Goal: Task Accomplishment & Management: Complete application form

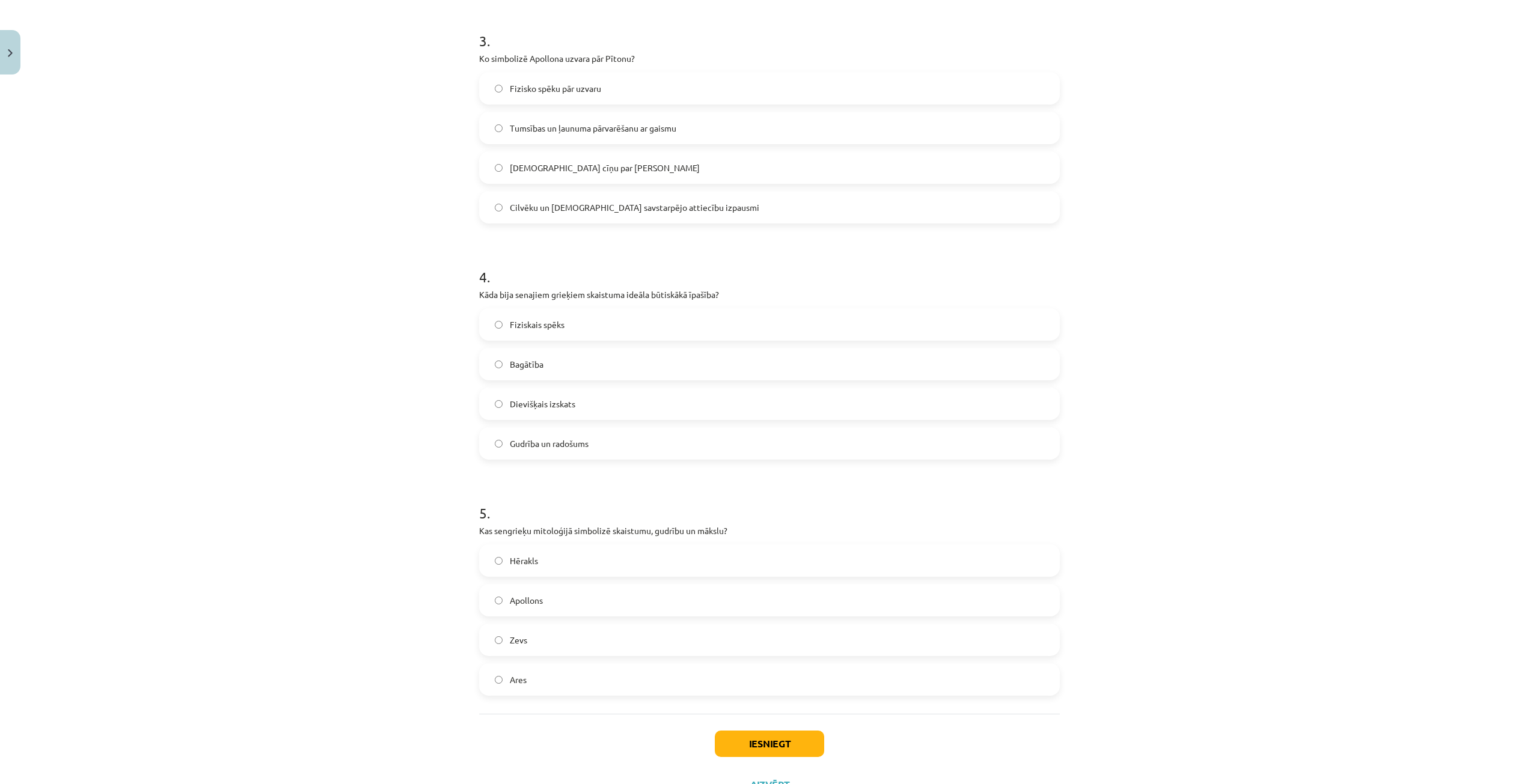
scroll to position [770, 0]
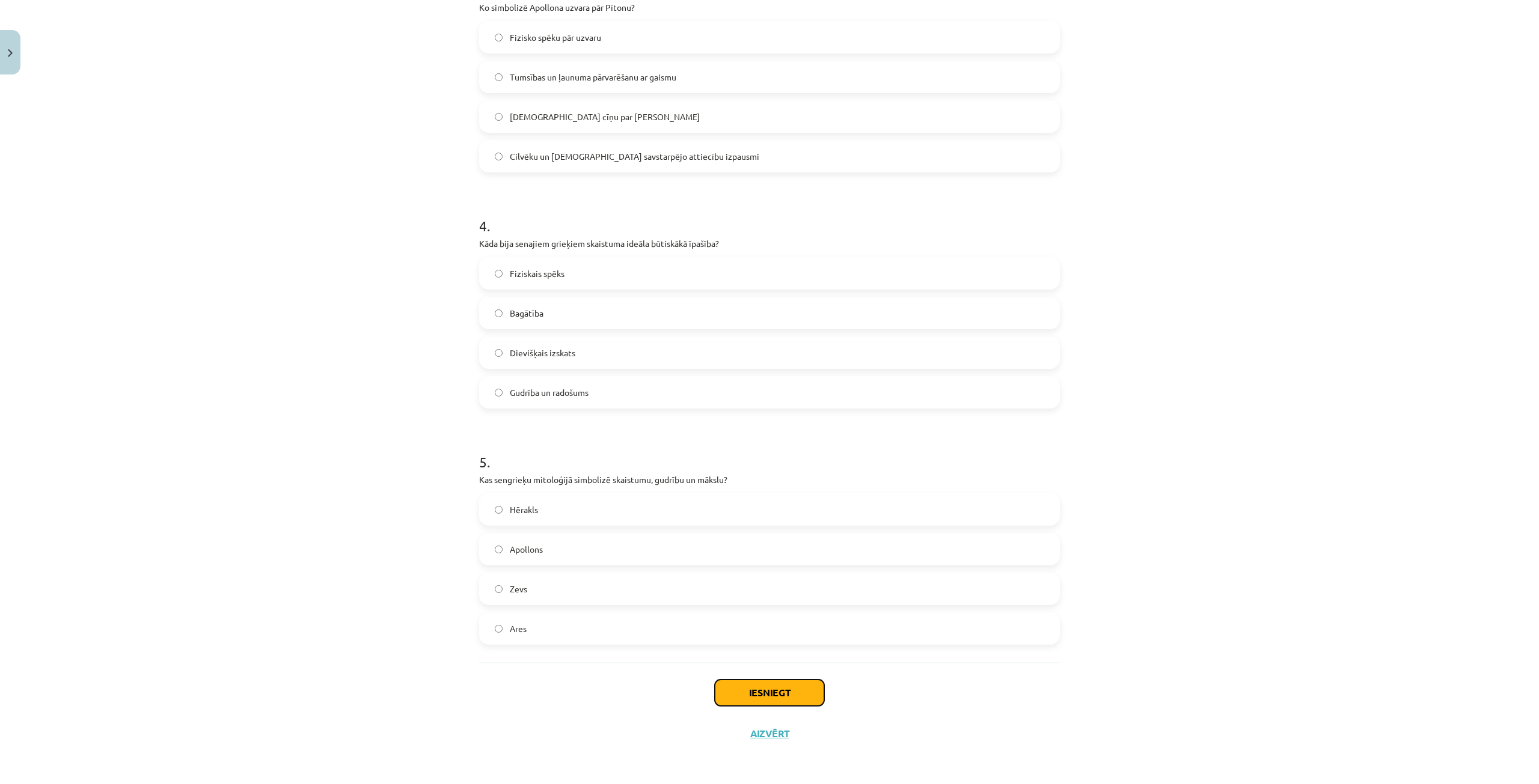
click at [736, 680] on button "Iesniegt" at bounding box center [770, 693] width 110 height 26
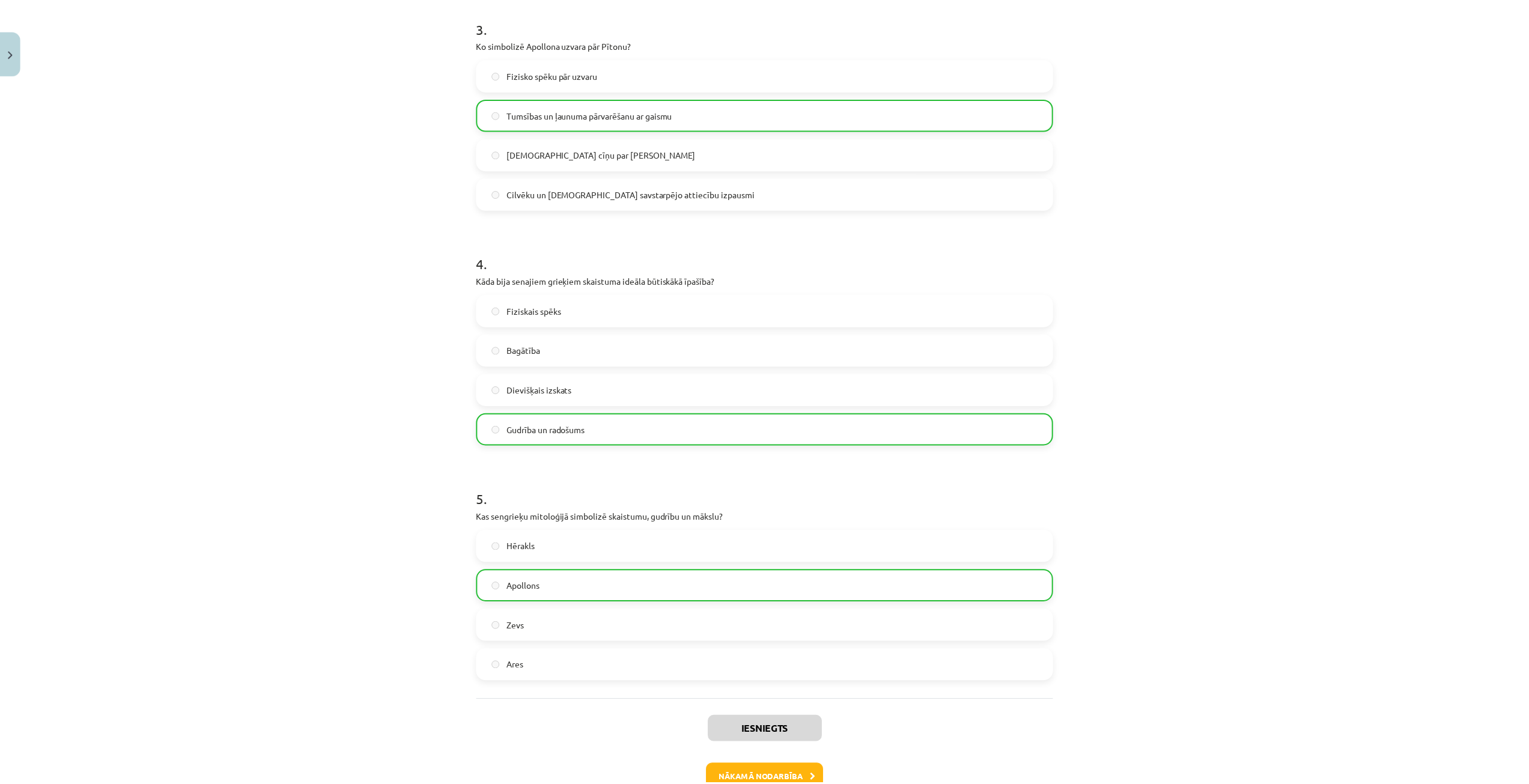
scroll to position [809, 0]
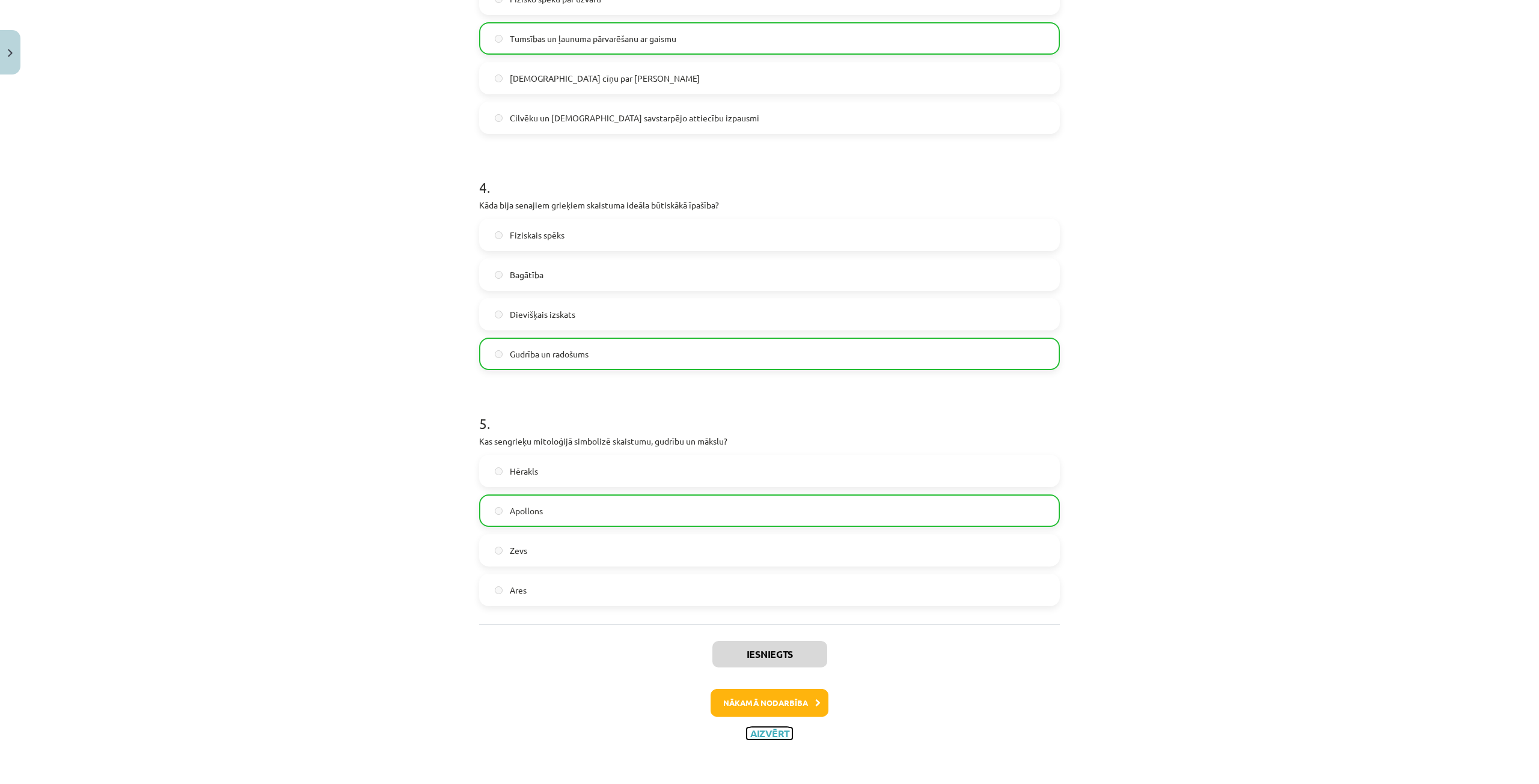
click at [761, 733] on button "Aizvērt" at bounding box center [770, 733] width 46 height 12
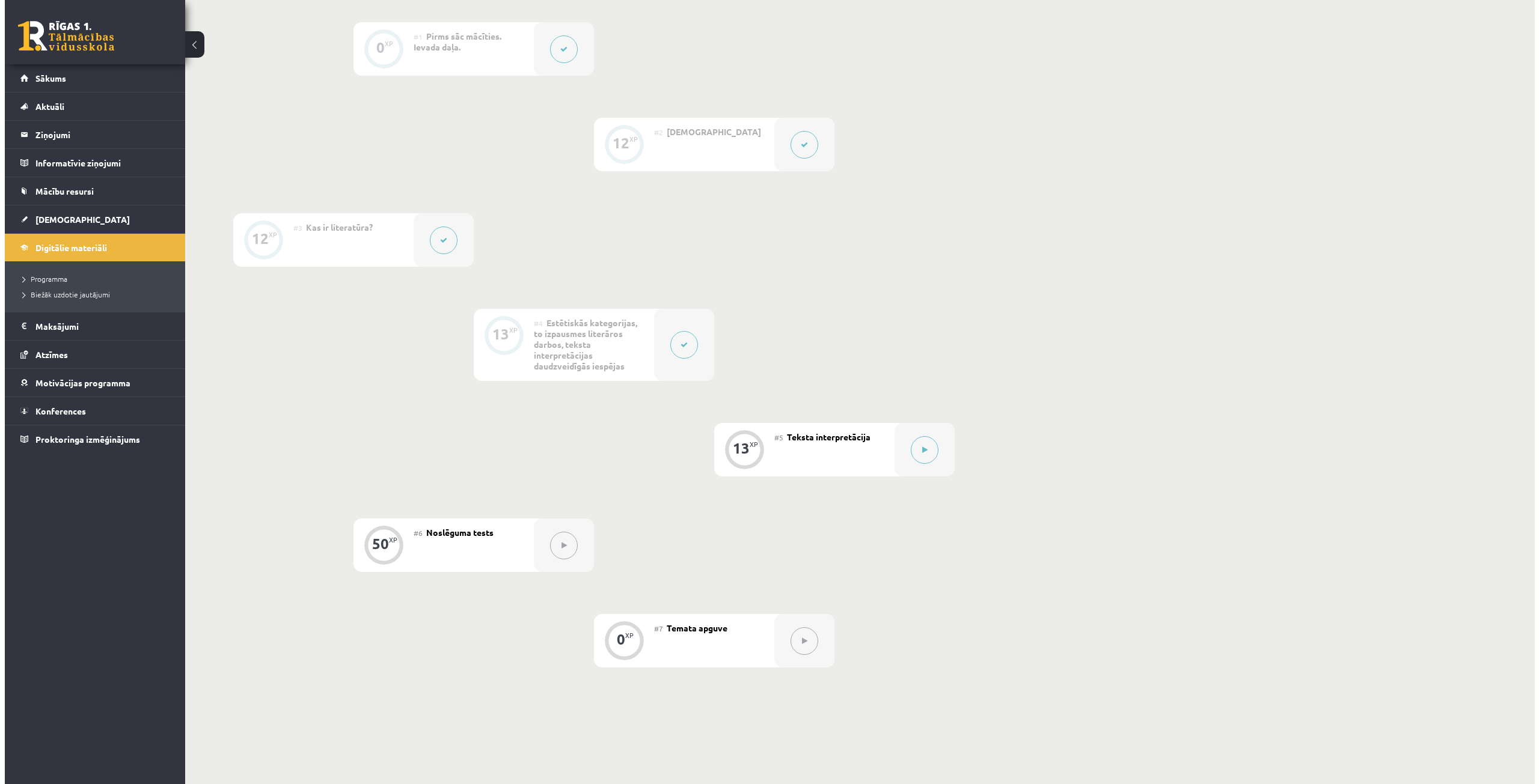
scroll to position [360, 0]
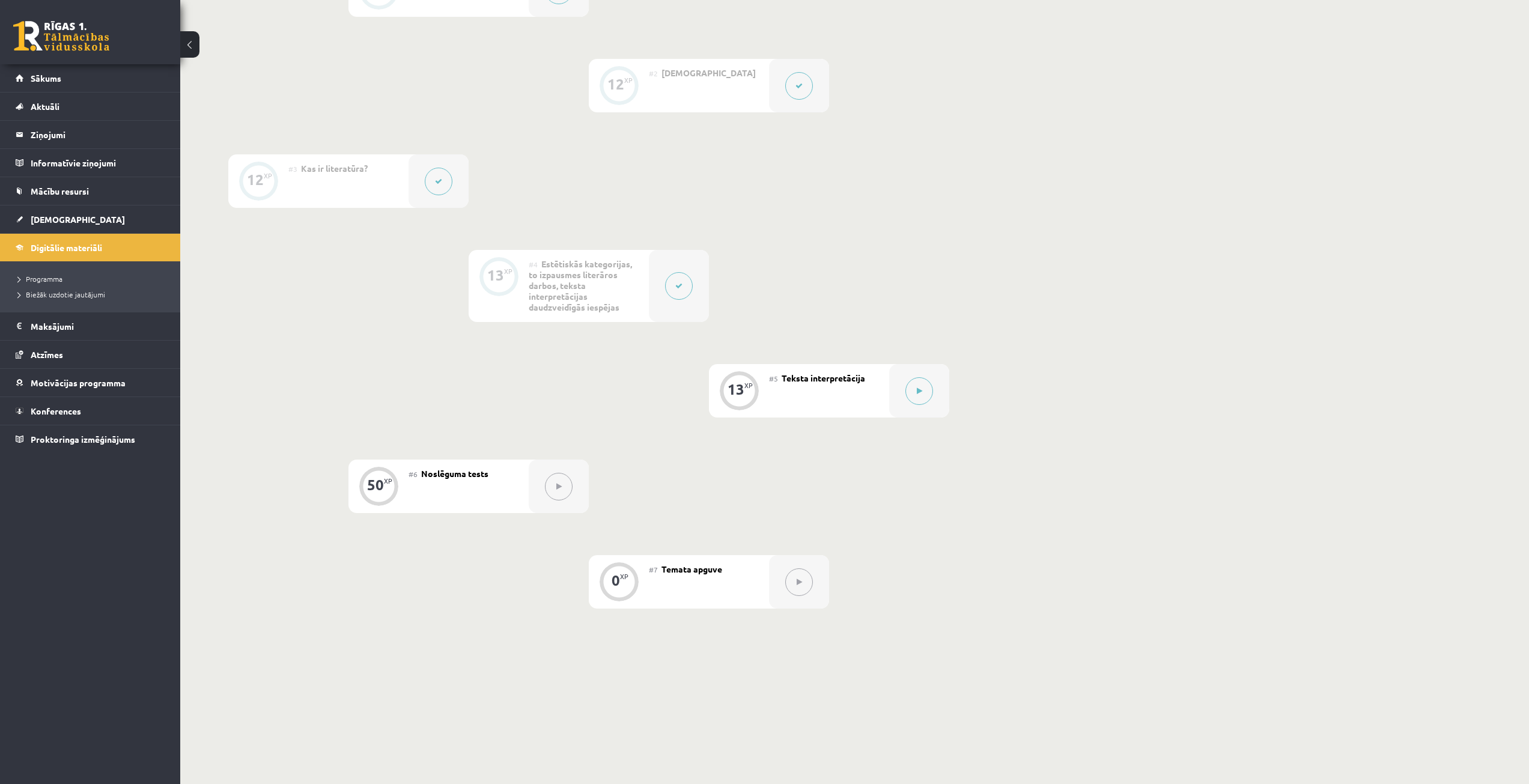
click at [855, 396] on div "#5 Teksta interpretācija" at bounding box center [829, 391] width 120 height 54
click at [910, 399] on button at bounding box center [919, 391] width 28 height 28
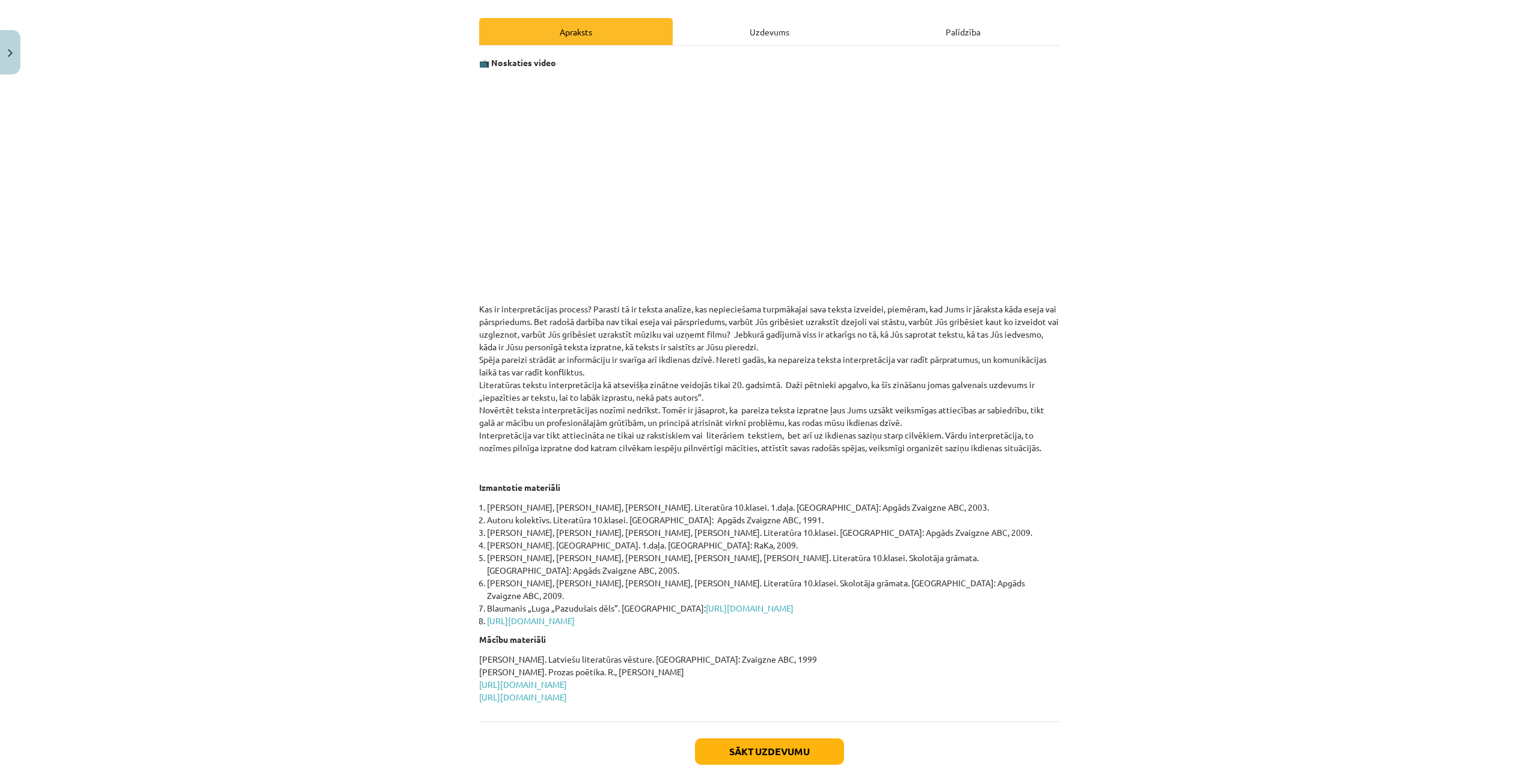
scroll to position [193, 0]
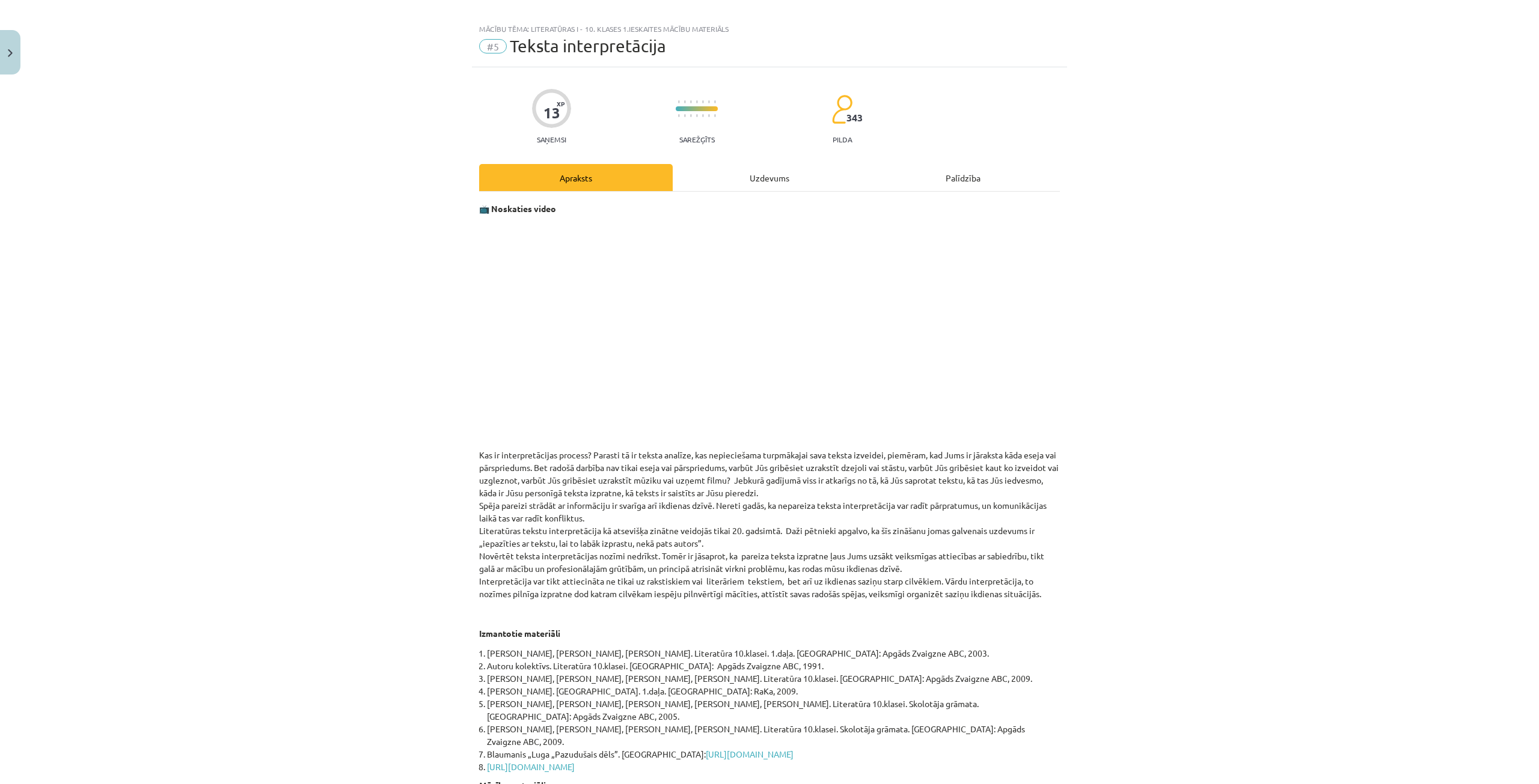
click at [716, 176] on div "Uzdevums" at bounding box center [769, 177] width 193 height 27
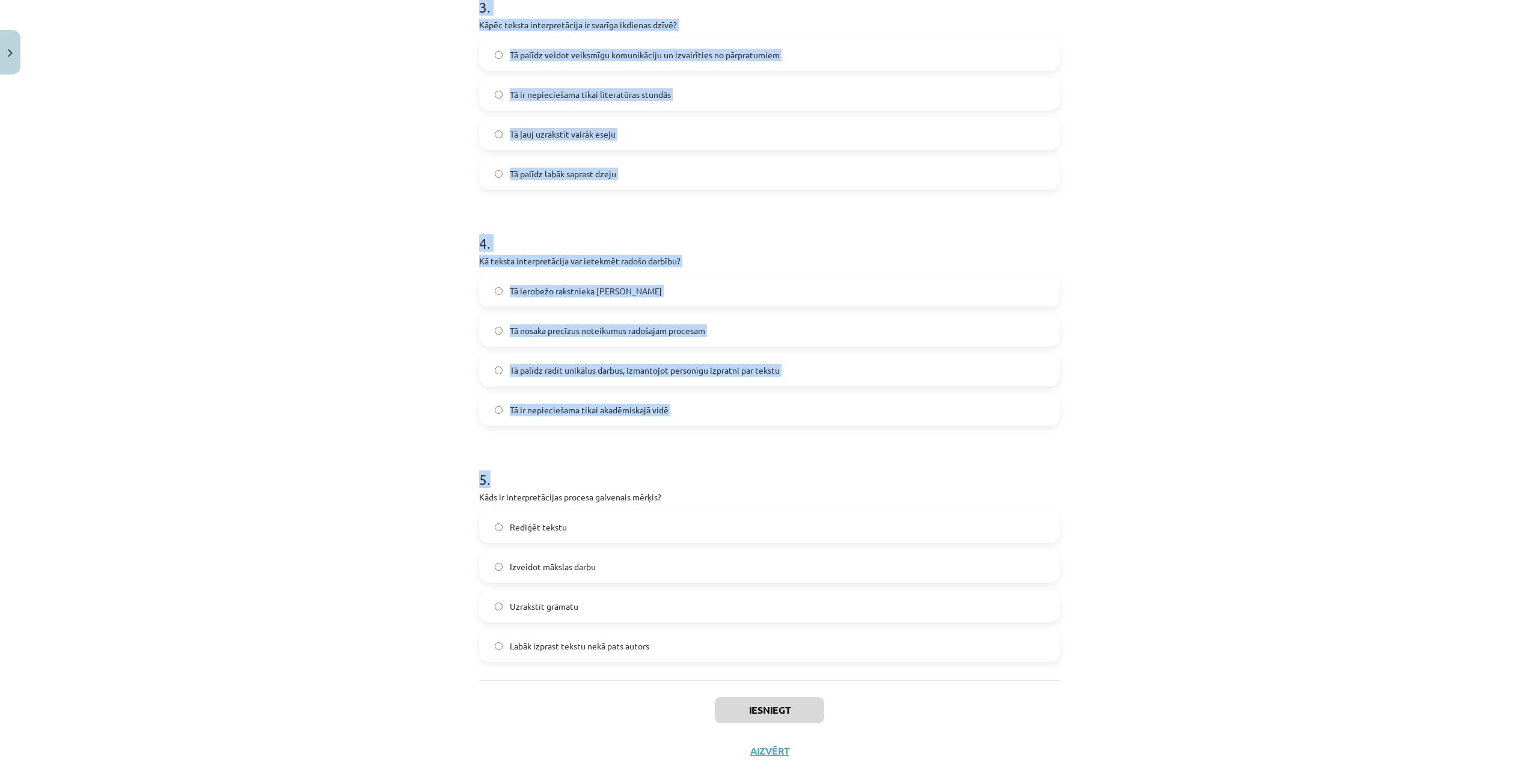
scroll to position [751, 0]
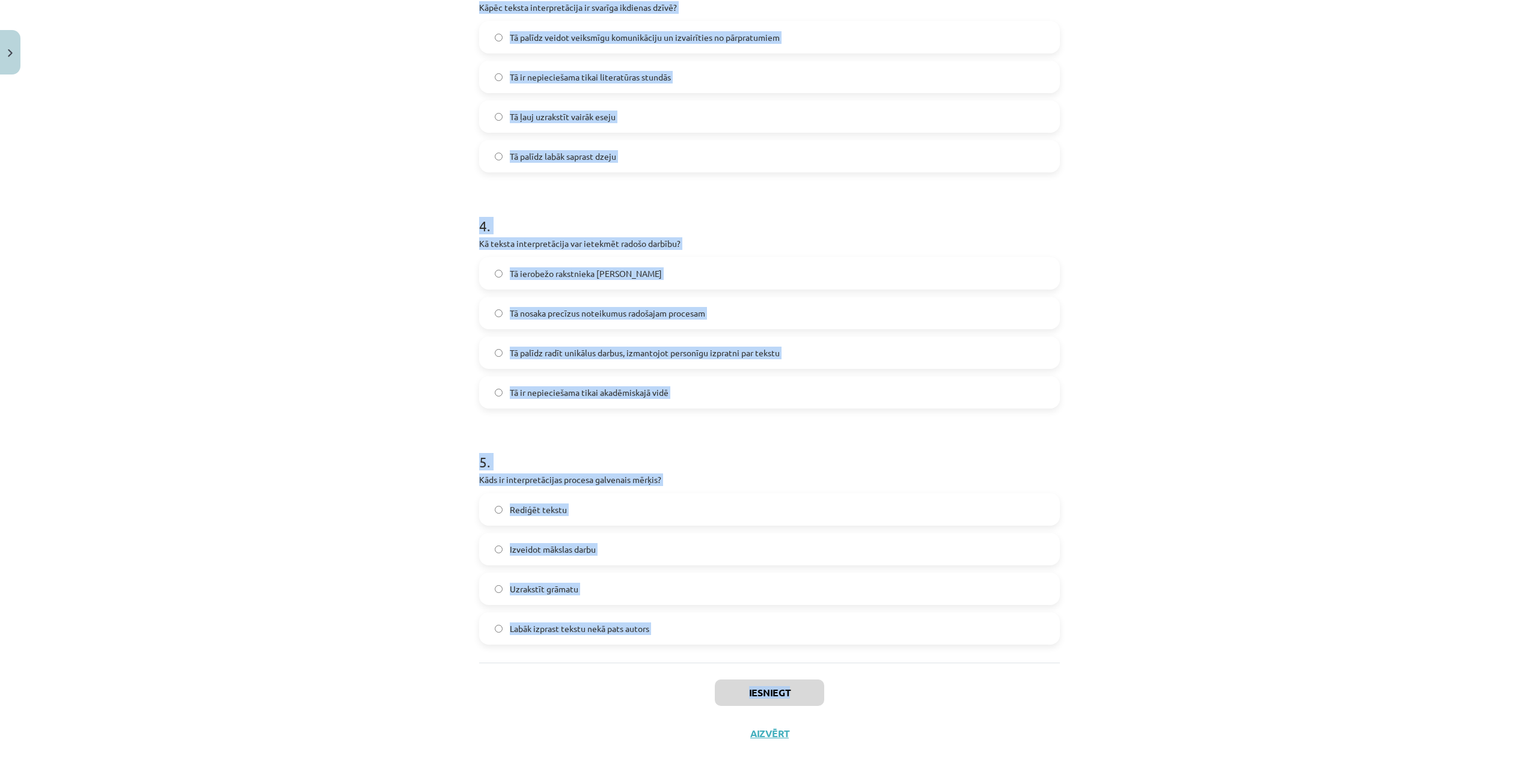
drag, startPoint x: 452, startPoint y: 252, endPoint x: 959, endPoint y: 665, distance: 653.9
click at [959, 665] on div "Mācību tēma: Literatūras i - 10. klases 1.ieskaites mācību materiāls #5 Teksta …" at bounding box center [770, 392] width 1539 height 784
copy div "[DEMOGRAPHIC_DATA] gadsimtā literatūras tekstu interpretācija kļuva par atseviš…"
click at [346, 188] on div "Mācību tēma: Literatūras i - 10. klases 1.ieskaites mācību materiāls #5 Teksta …" at bounding box center [770, 392] width 1539 height 784
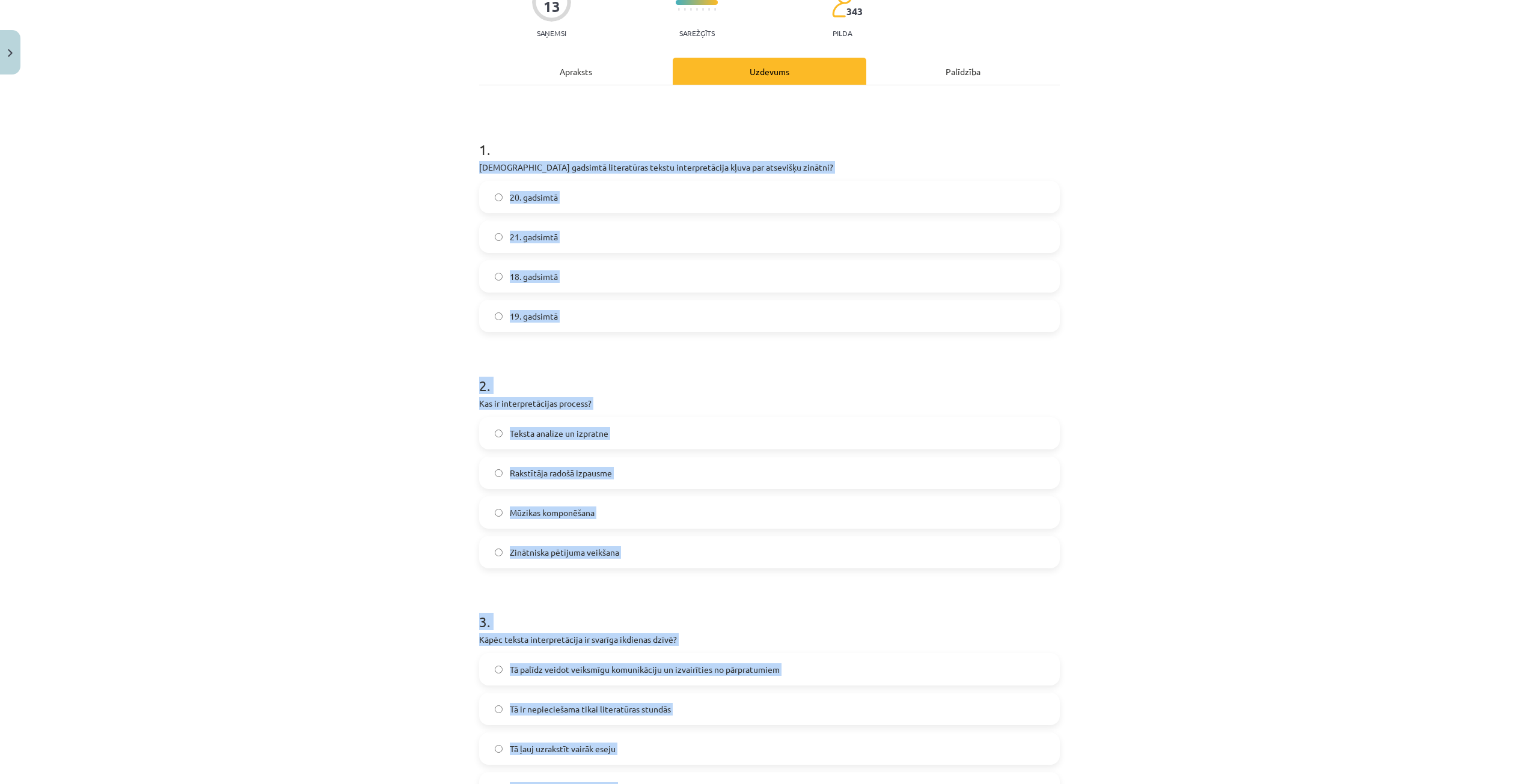
scroll to position [0, 0]
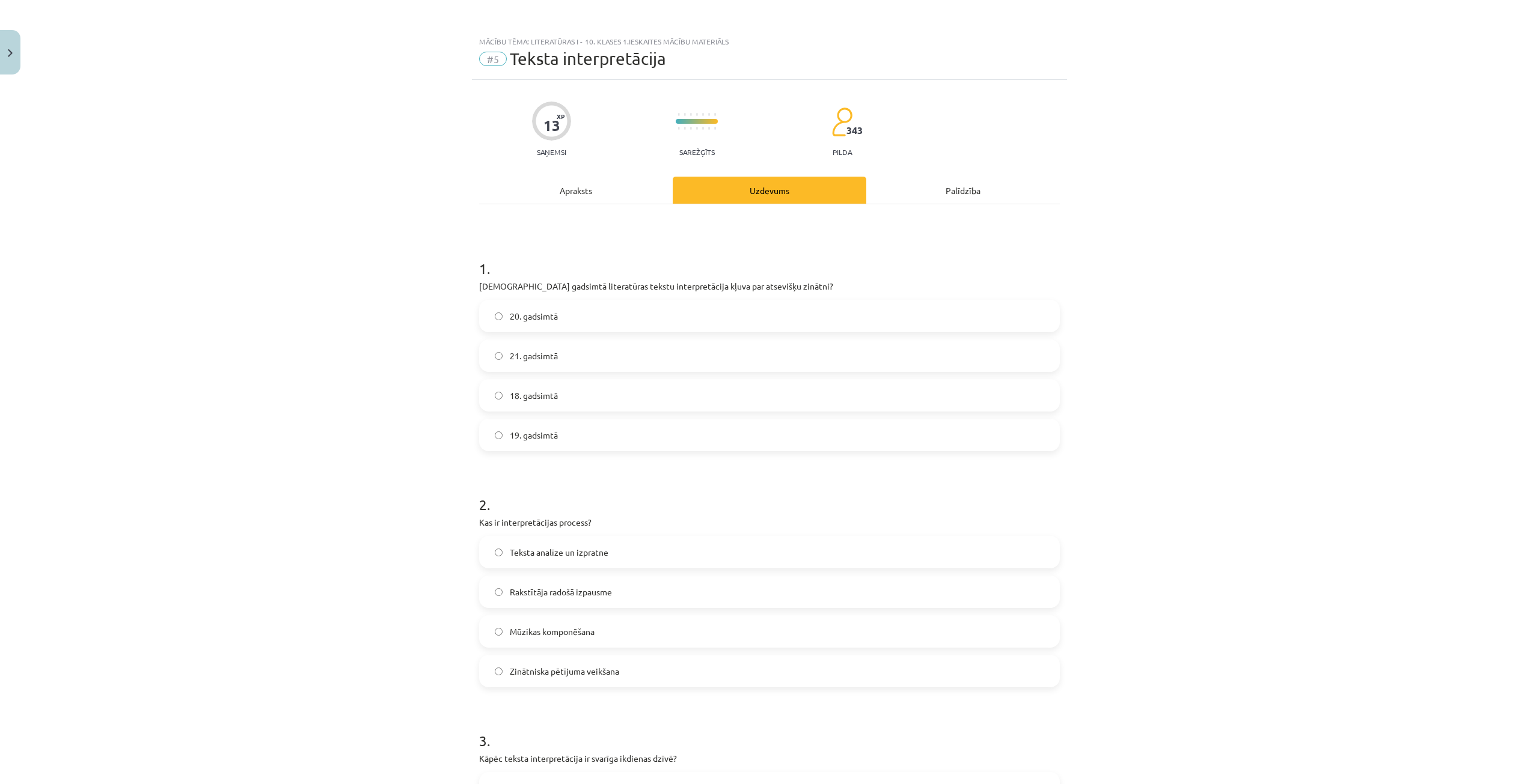
click at [333, 207] on div "Mācību tēma: Literatūras i - 10. klases 1.ieskaites mācību materiāls #5 Teksta …" at bounding box center [770, 392] width 1539 height 784
click at [265, 123] on div "Mācību tēma: Literatūras i - 10. klases 1.ieskaites mācību materiāls #5 Teksta …" at bounding box center [770, 392] width 1539 height 784
click at [529, 319] on span "20. gadsimtā" at bounding box center [533, 316] width 48 height 13
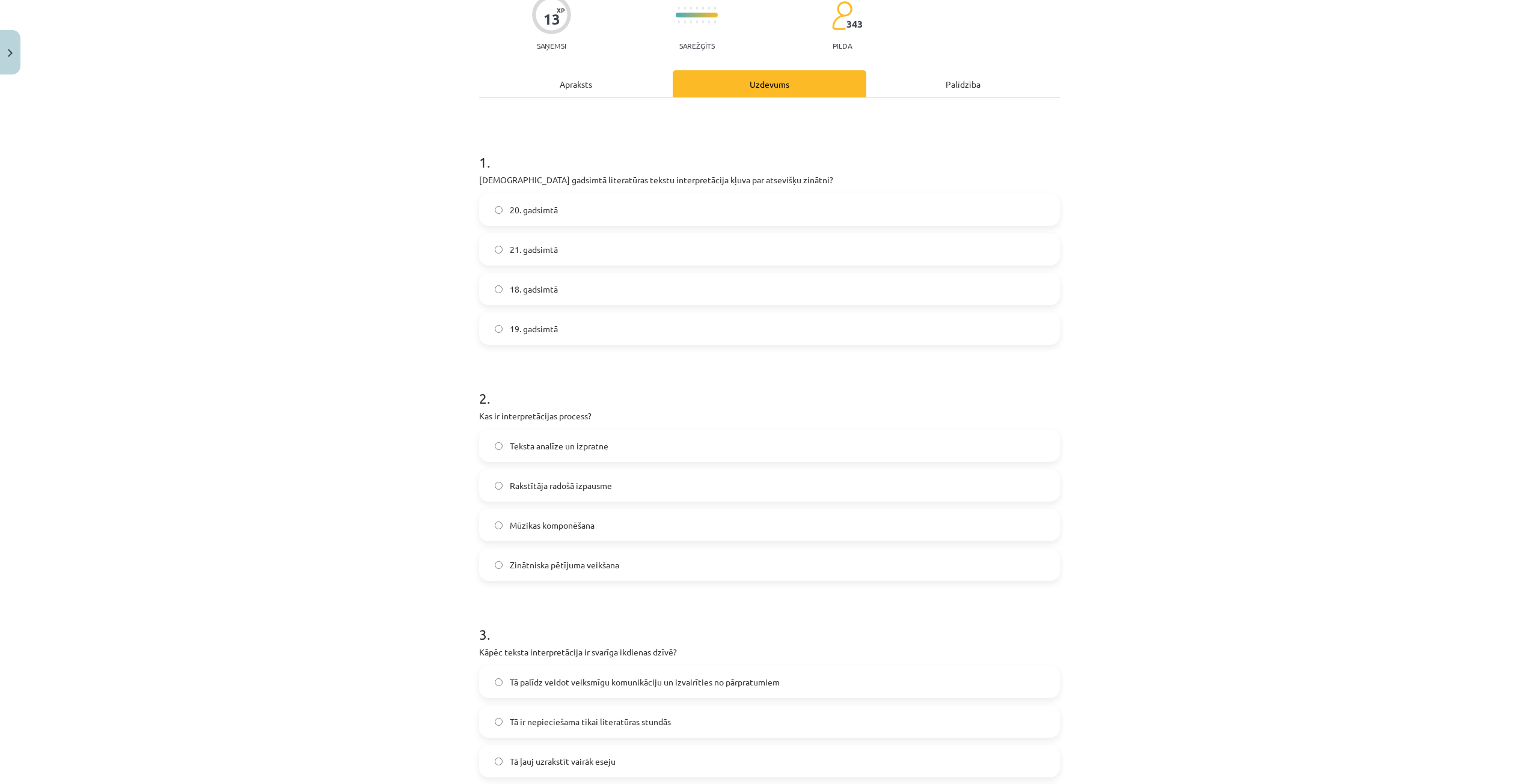
scroll to position [240, 0]
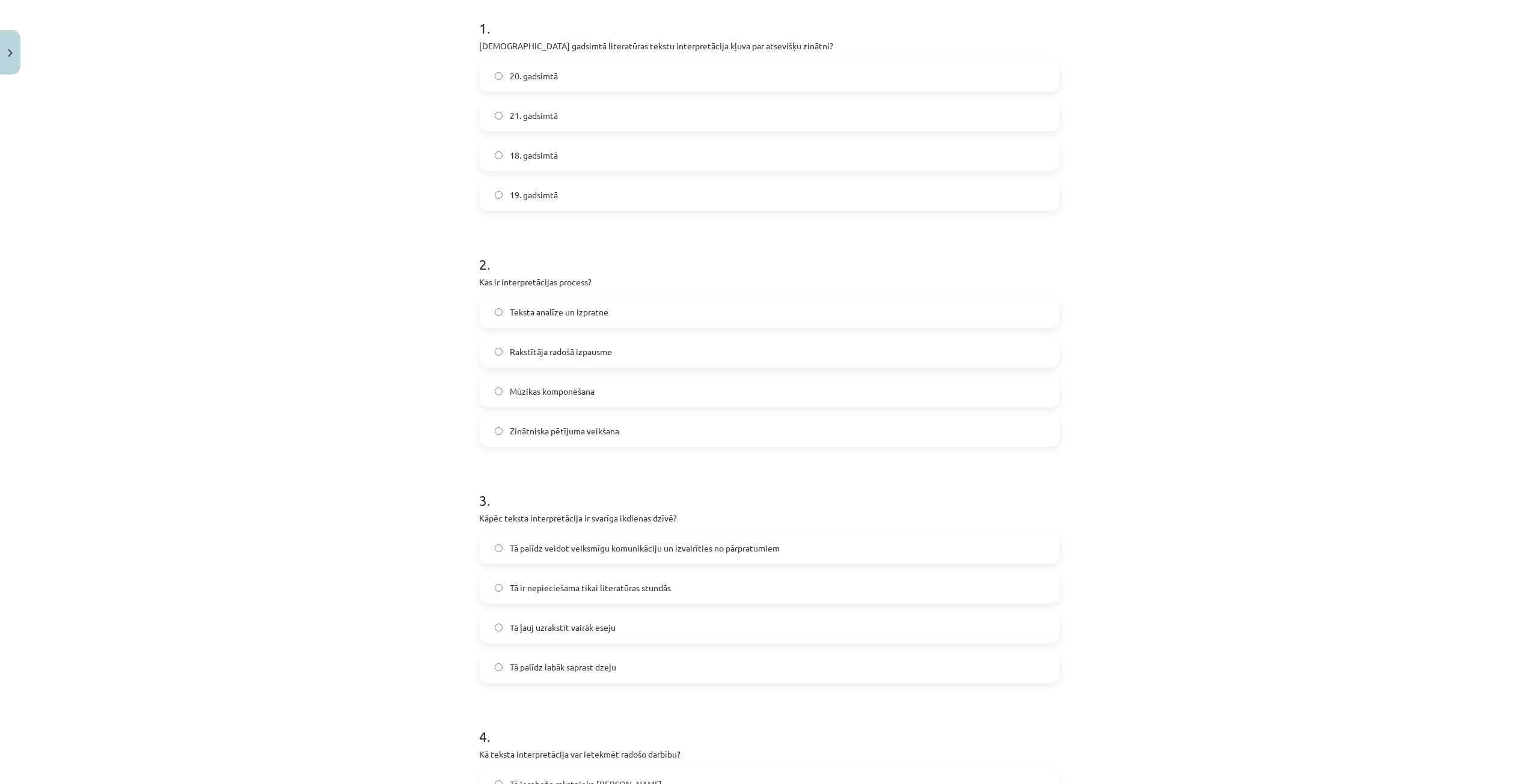
click at [527, 312] on span "Teksta analīze un izpratne" at bounding box center [559, 312] width 99 height 13
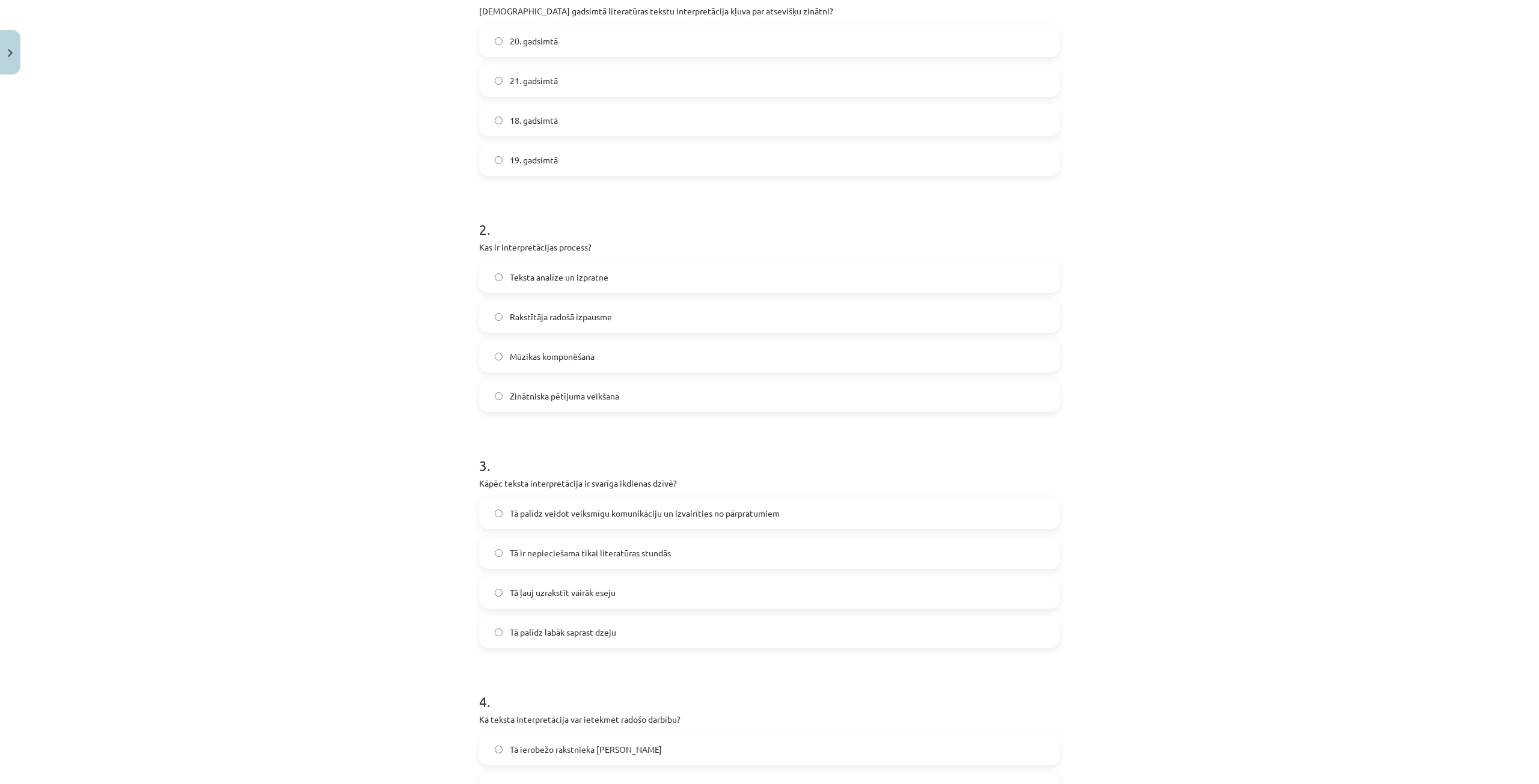
scroll to position [421, 0]
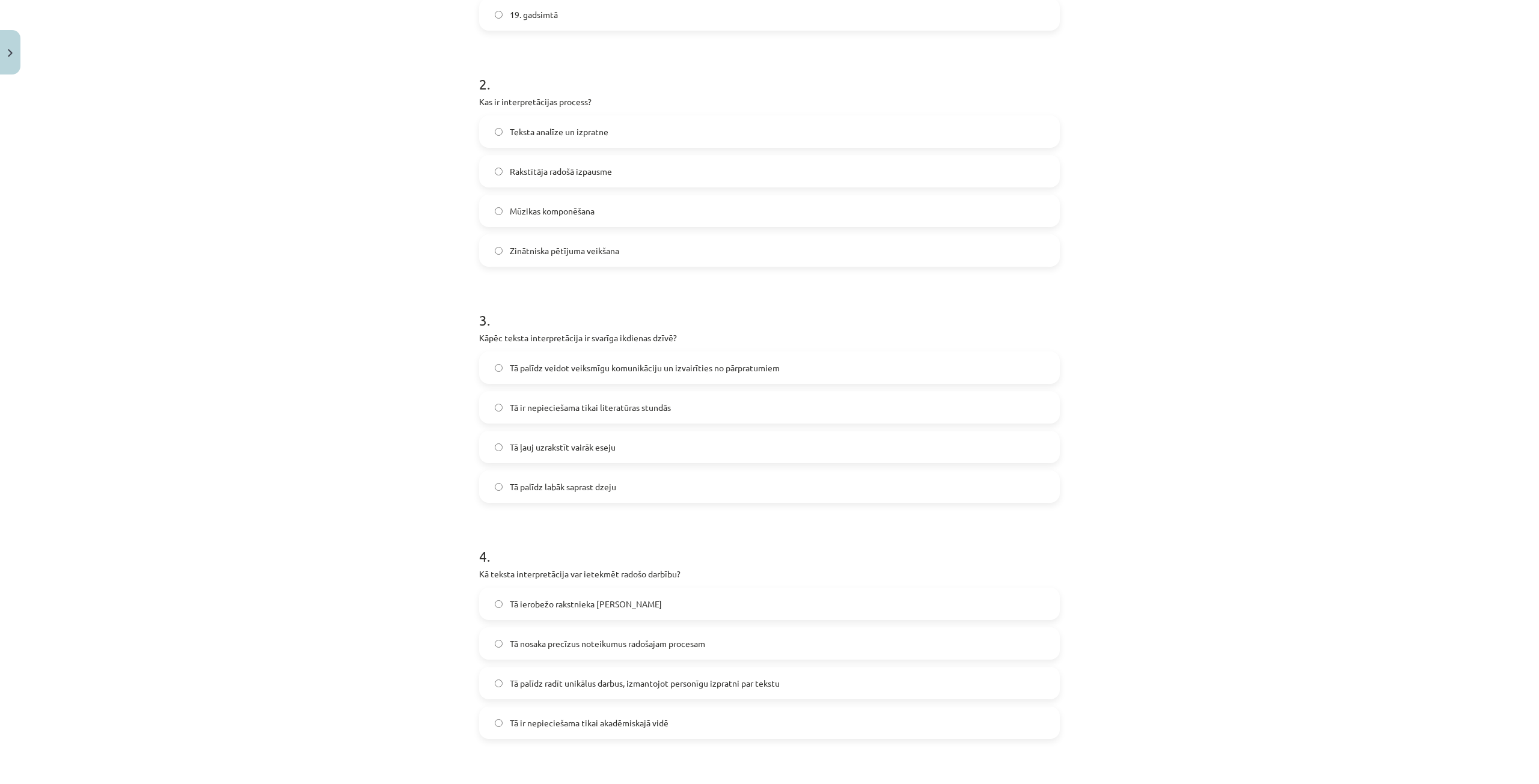
drag, startPoint x: 561, startPoint y: 367, endPoint x: 445, endPoint y: 386, distance: 117.5
click at [561, 366] on span "Tā palīdz veidot veiksmīgu komunikāciju un izvairīties no pārpratumiem" at bounding box center [644, 368] width 270 height 13
click at [388, 380] on div "Mācību tēma: Literatūras i - 10. klases 1.ieskaites mācību materiāls #5 Teksta …" at bounding box center [770, 392] width 1539 height 784
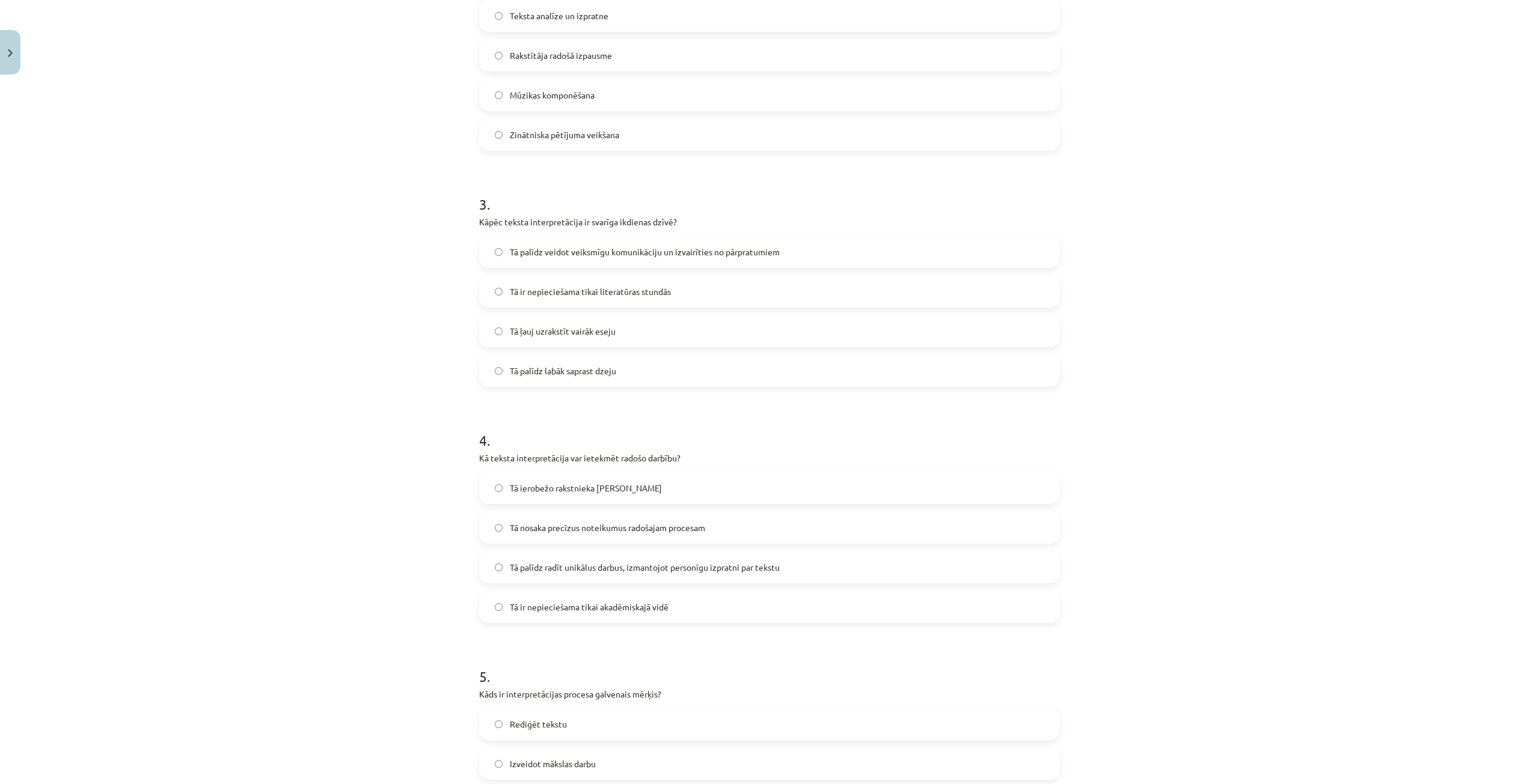
scroll to position [541, 0]
click at [546, 557] on span "Tā palīdz radīt unikālus darbus, izmantojot personīgu izpratni par tekstu" at bounding box center [644, 563] width 270 height 13
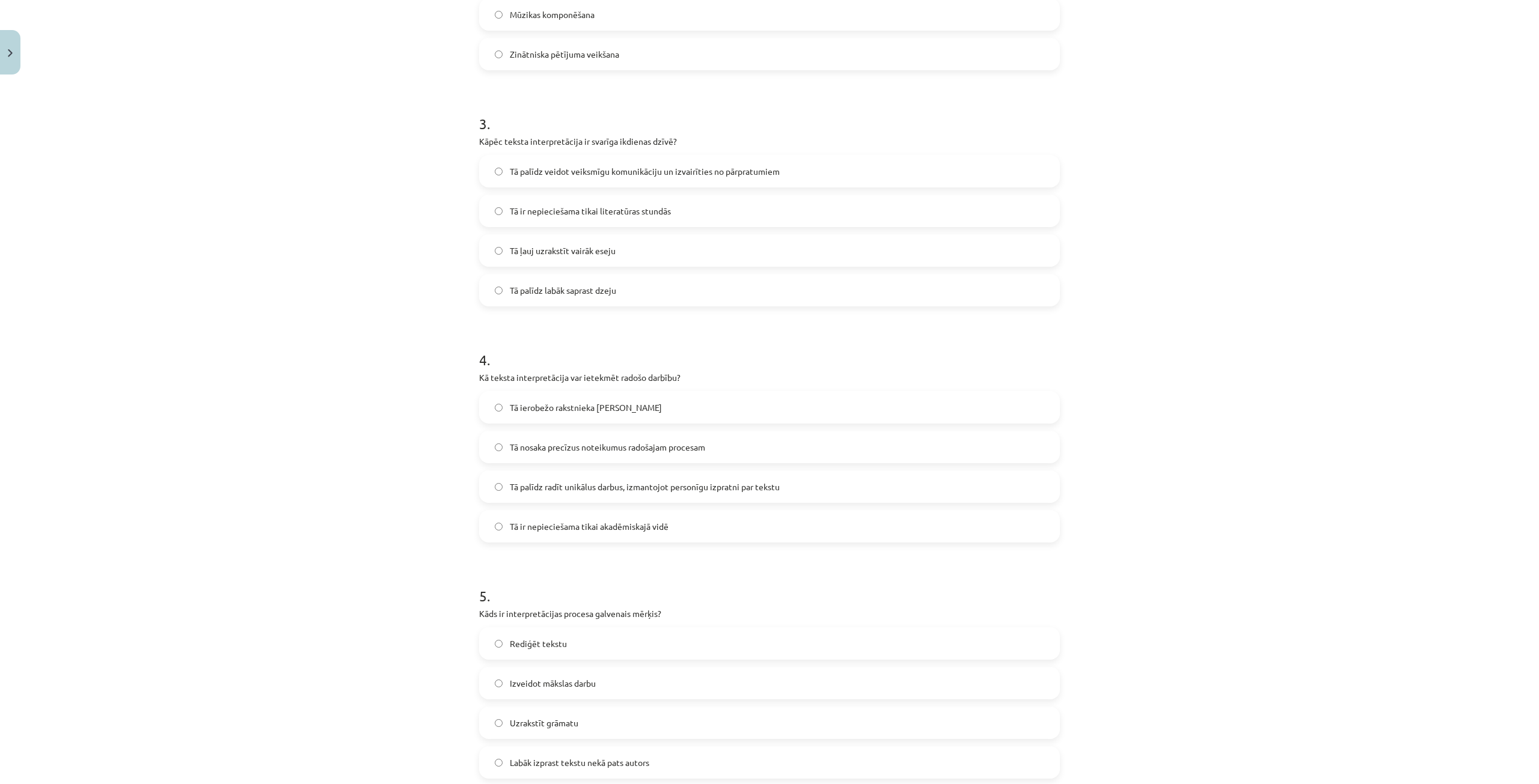
scroll to position [661, 0]
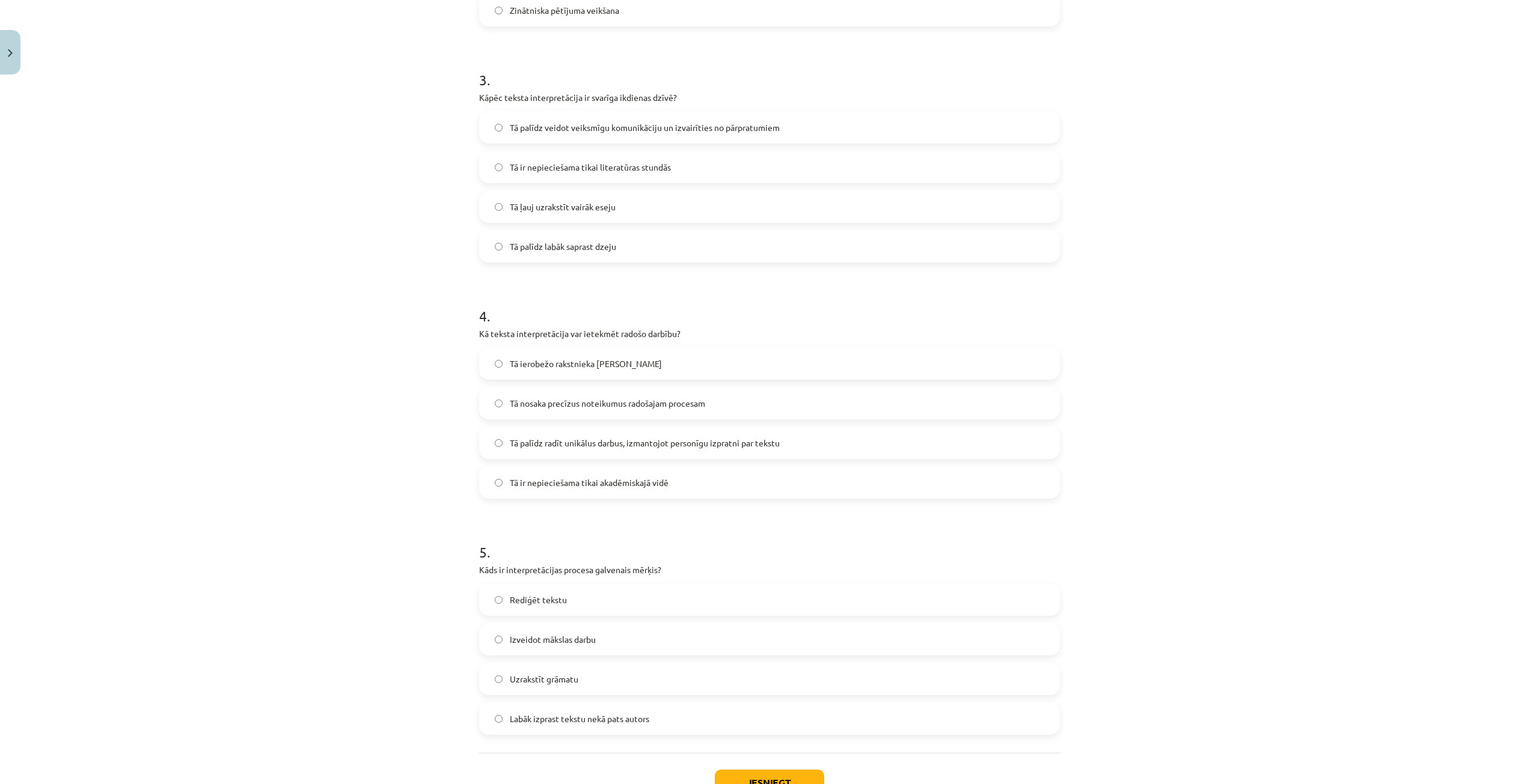
click at [564, 718] on span "Labāk izprast tekstu nekā pats autors" at bounding box center [580, 719] width 140 height 13
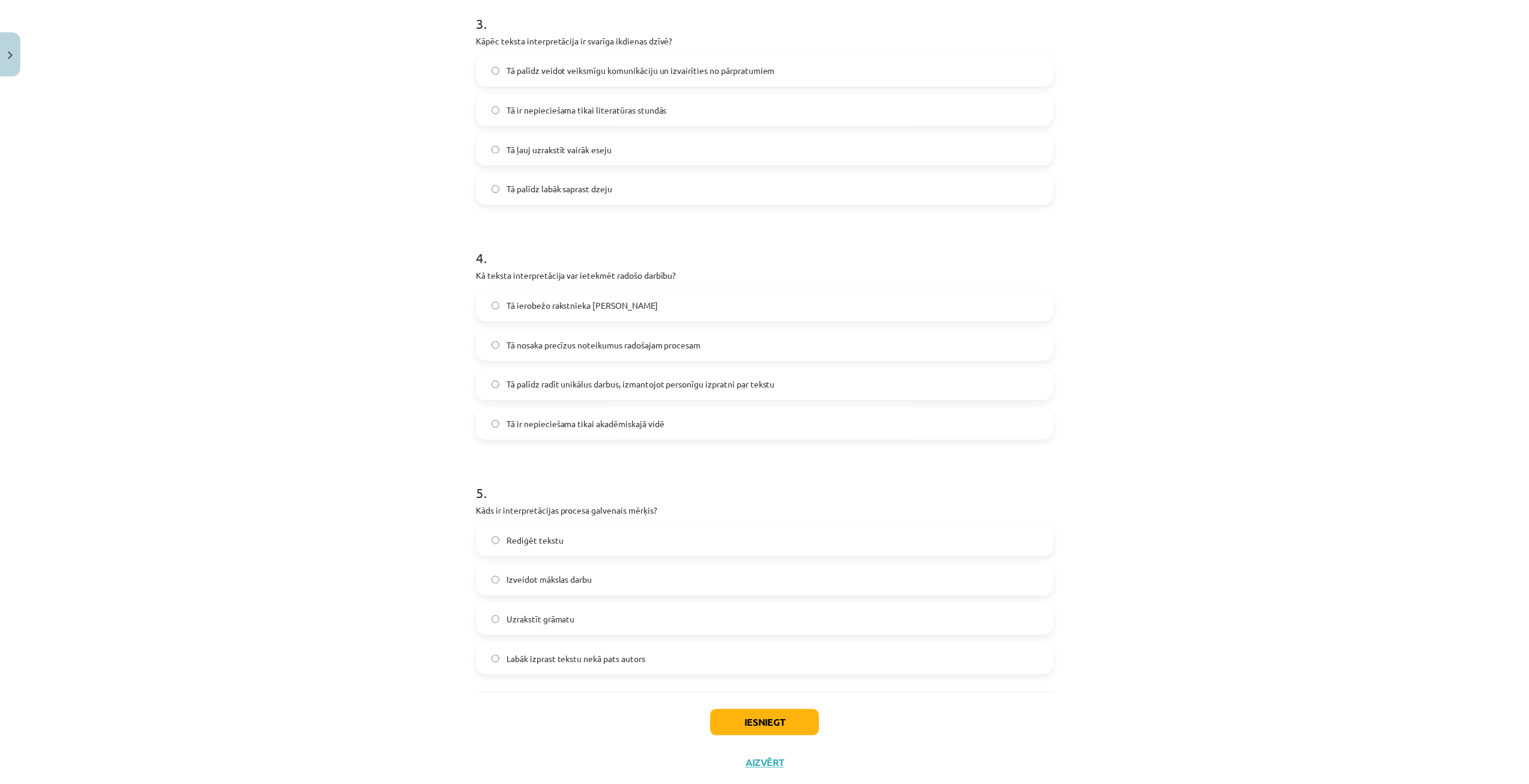
scroll to position [751, 0]
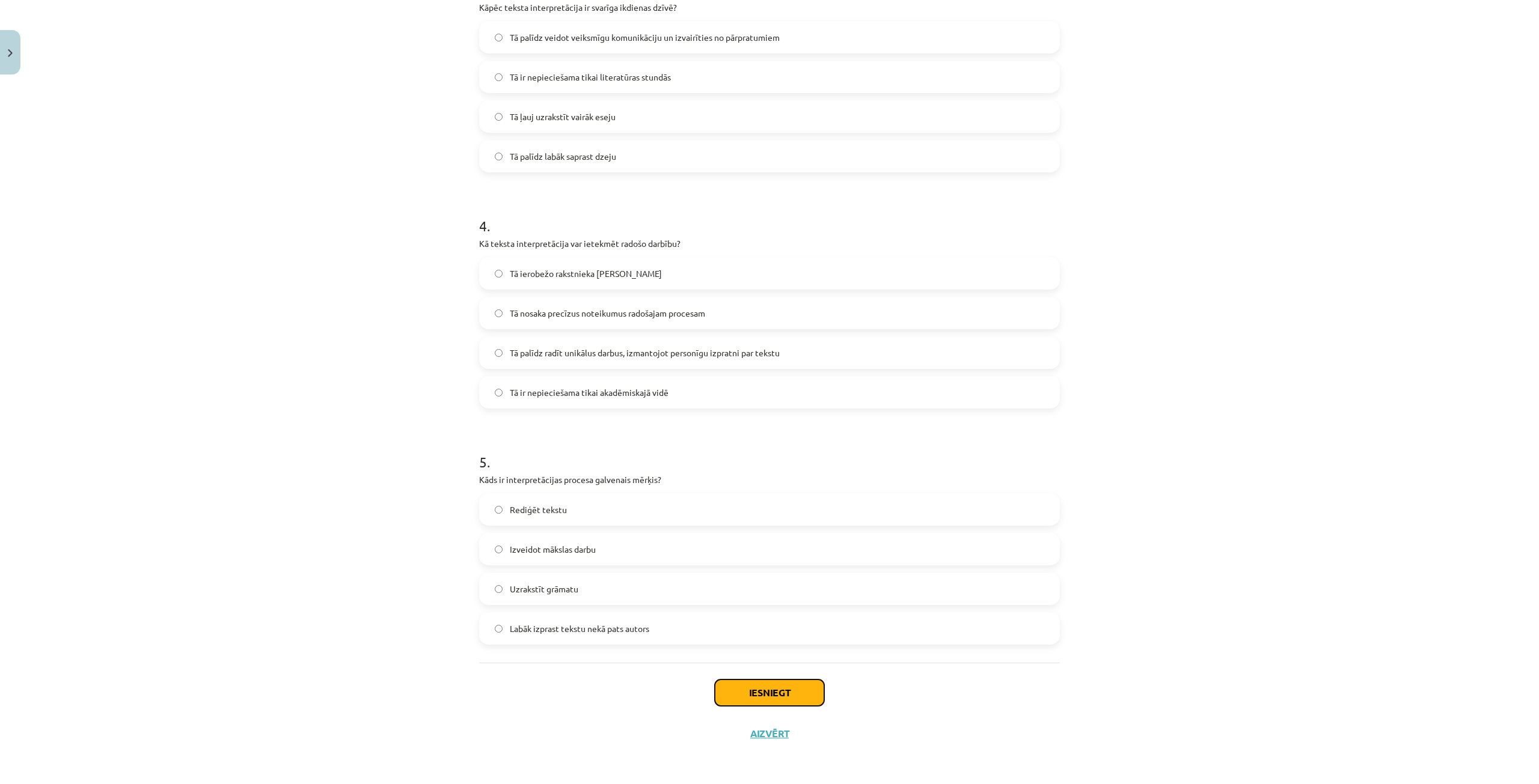
click at [742, 696] on button "Iesniegt" at bounding box center [770, 693] width 110 height 26
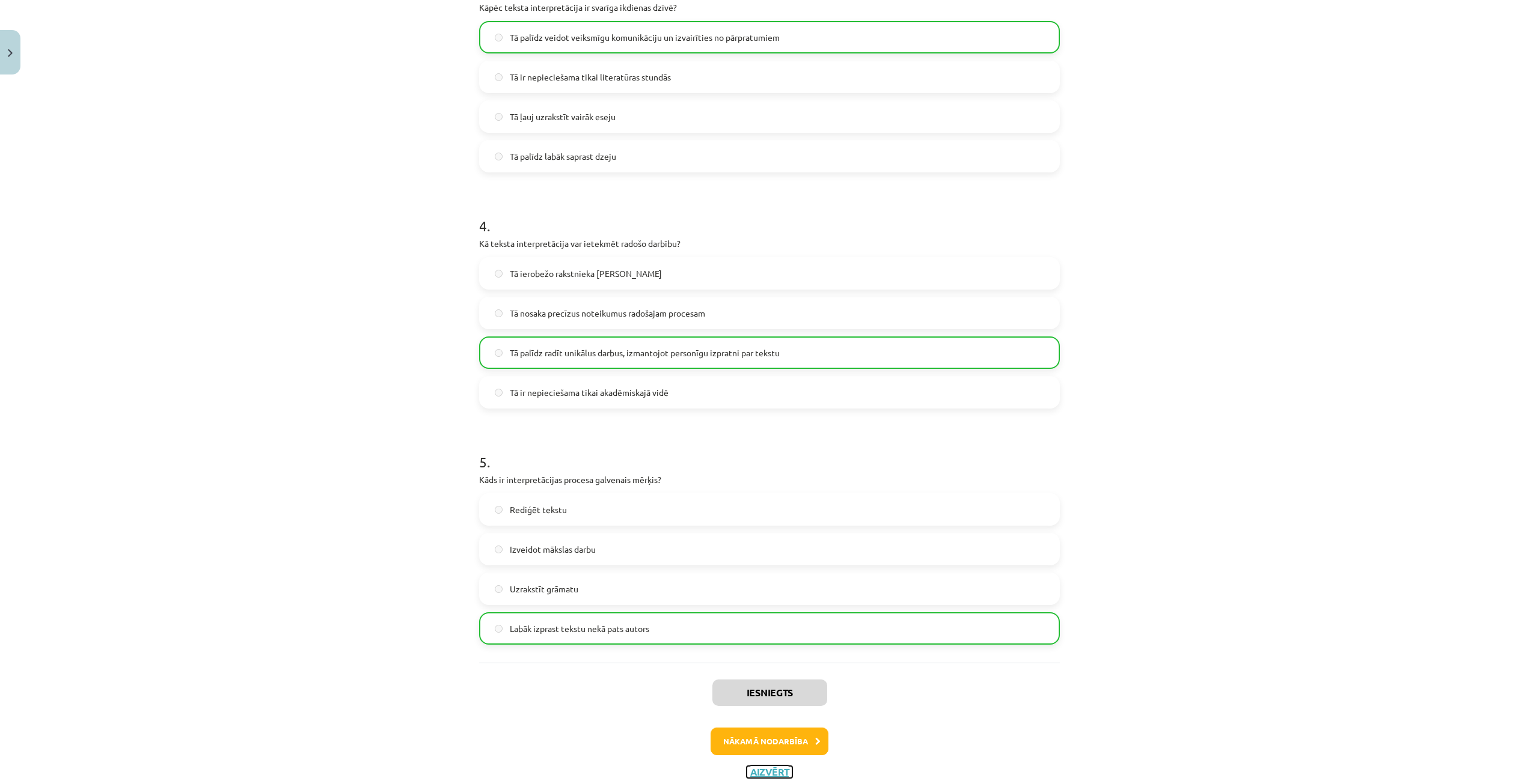
click at [778, 770] on button "Aizvērt" at bounding box center [770, 772] width 46 height 12
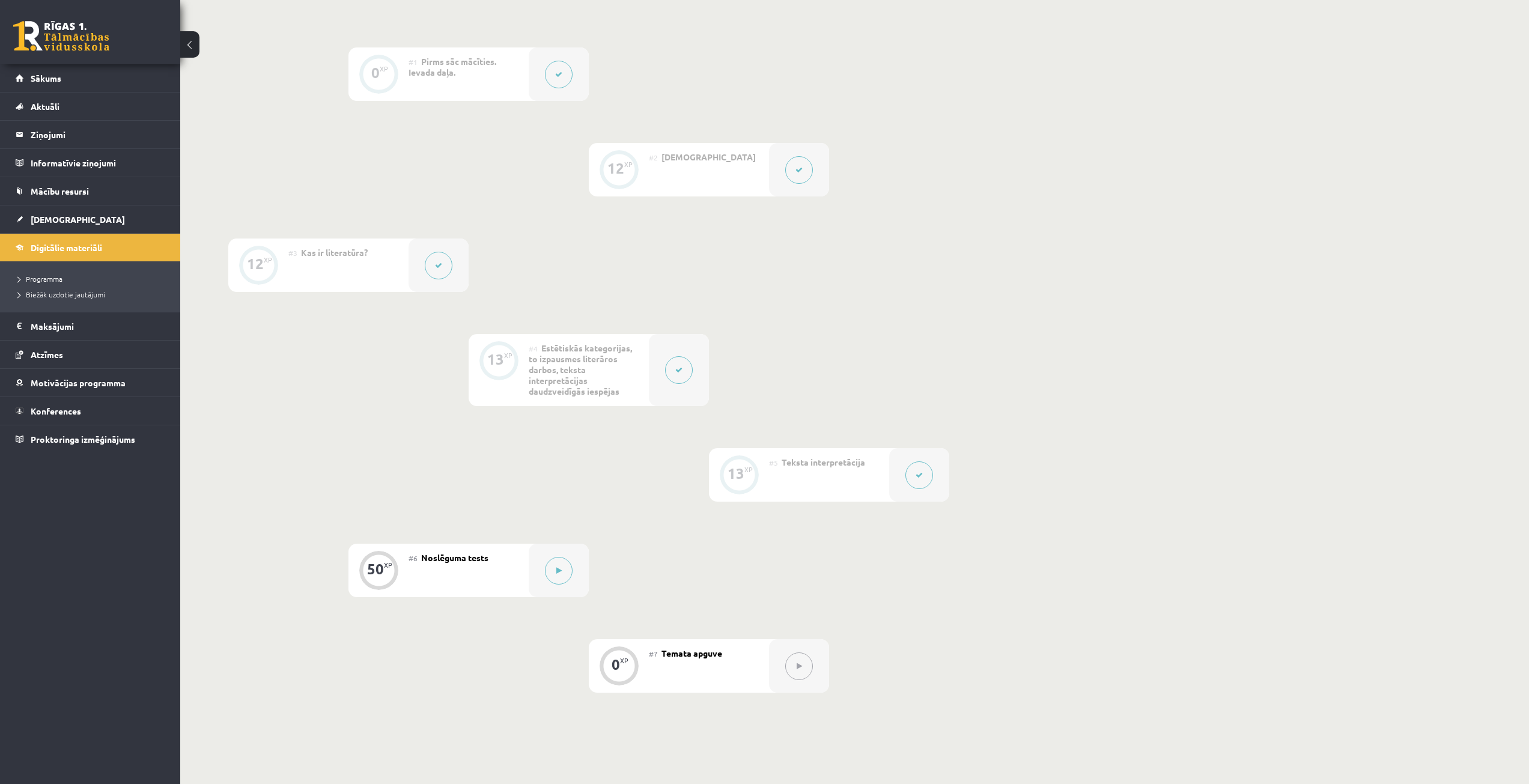
scroll to position [275, 0]
